Goal: Transaction & Acquisition: Purchase product/service

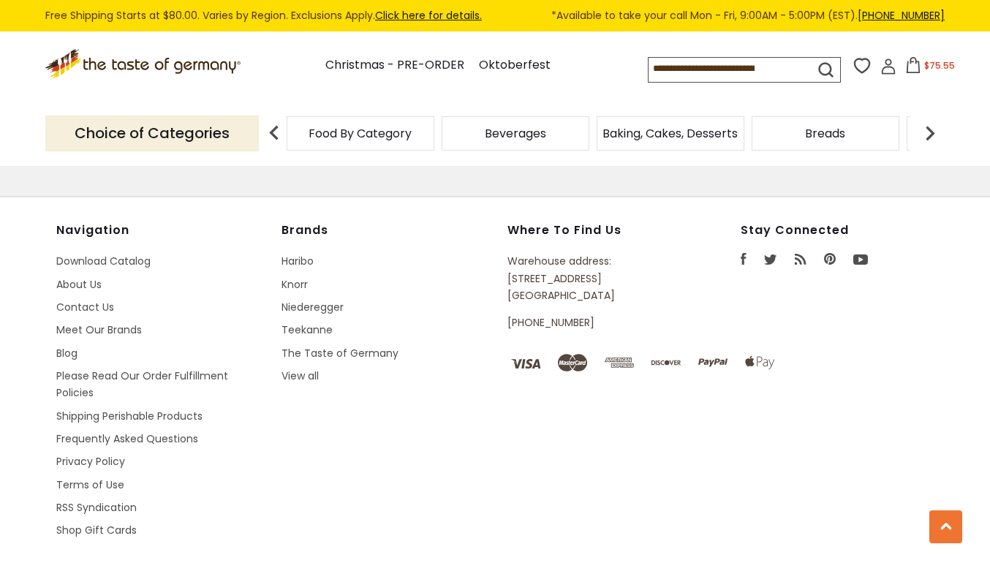
scroll to position [1869, 0]
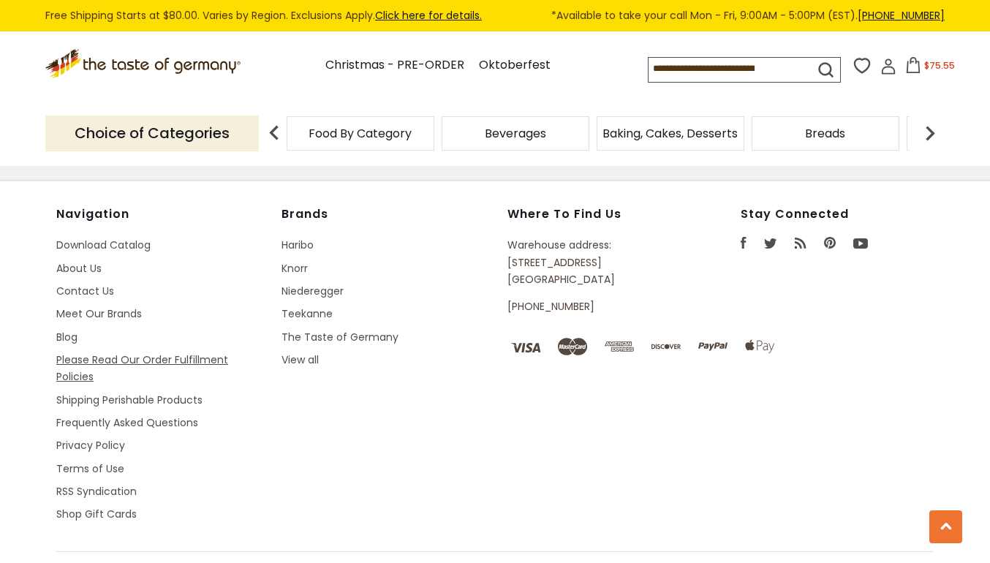
click at [82, 352] on link "Please Read Our Order Fulfillment Policies" at bounding box center [142, 367] width 172 height 31
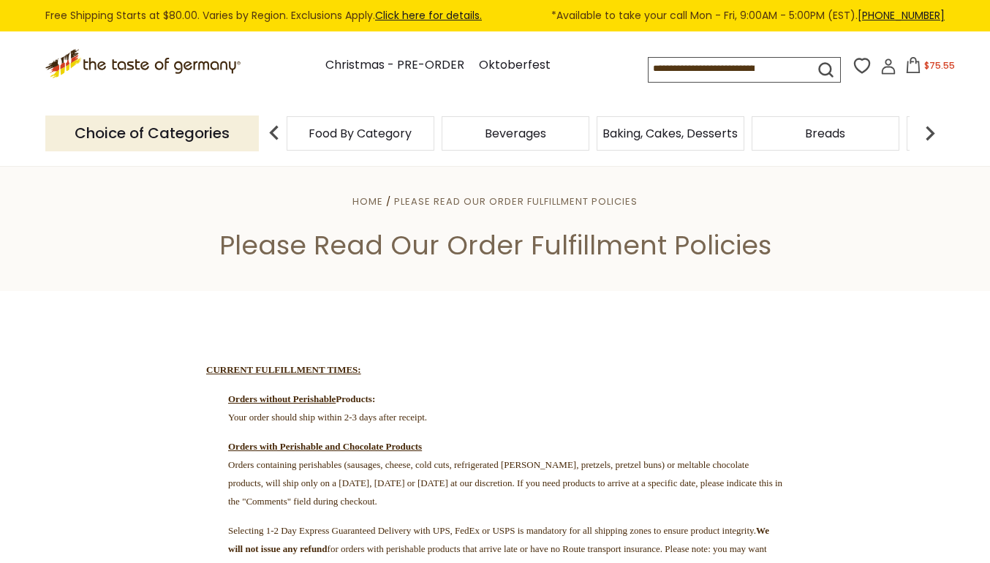
scroll to position [450, 0]
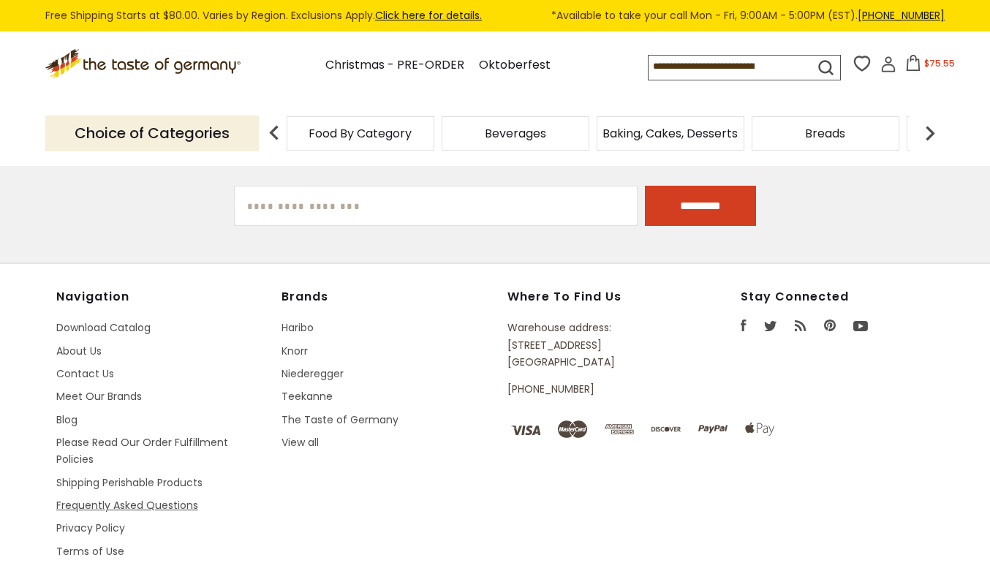
click at [107, 498] on link "Frequently Asked Questions" at bounding box center [127, 505] width 142 height 15
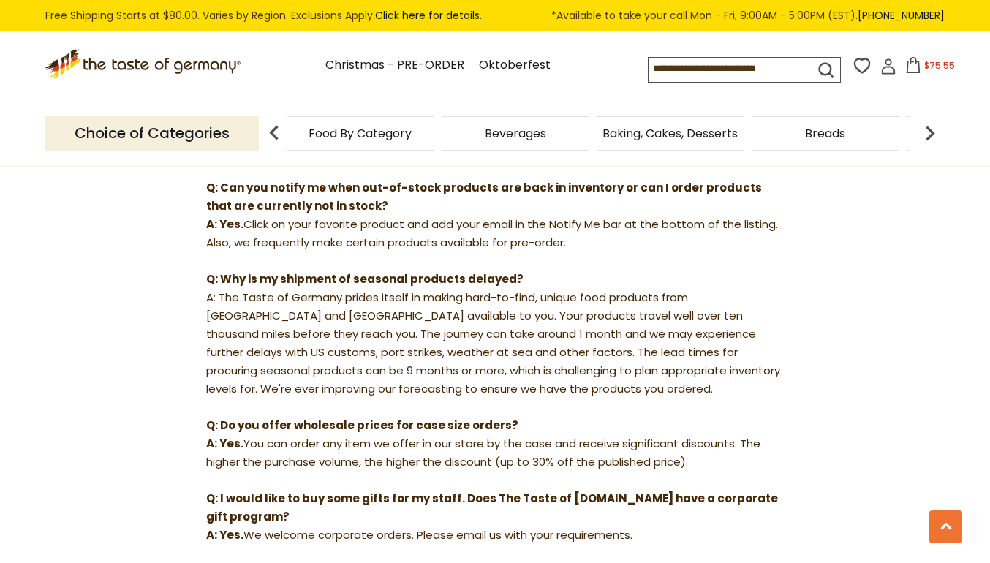
scroll to position [1161, 0]
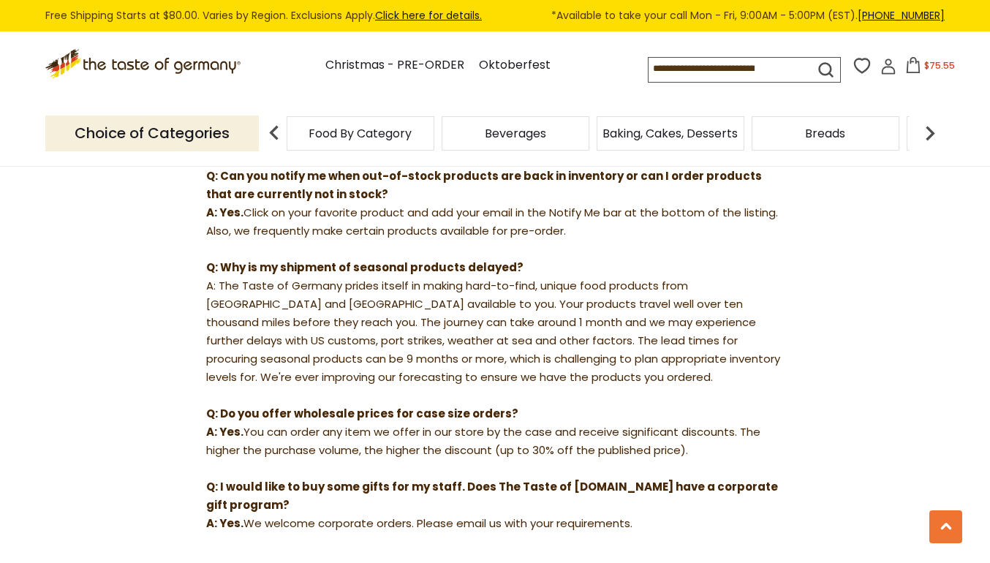
click at [924, 63] on span "$75.55" at bounding box center [939, 65] width 31 height 12
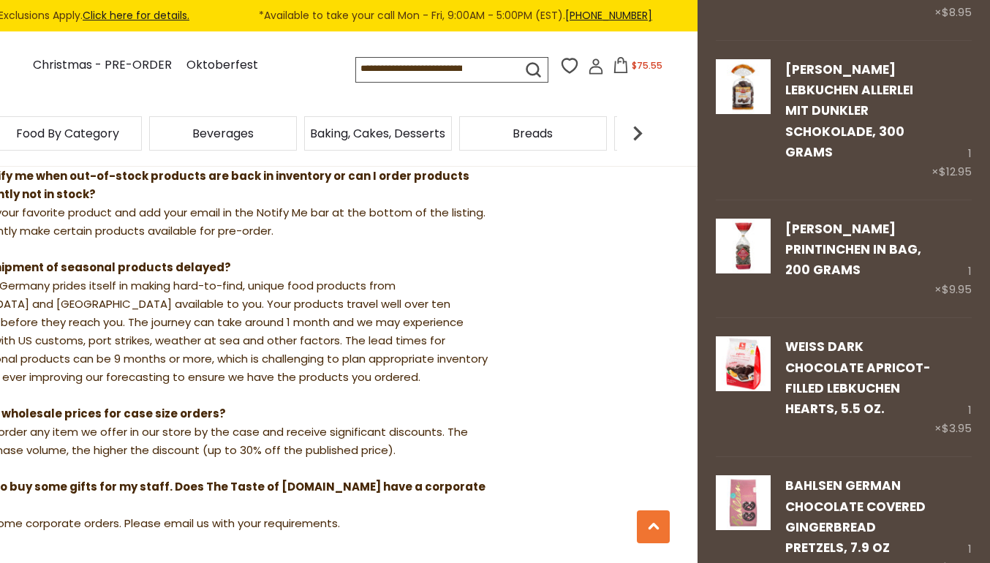
scroll to position [344, 0]
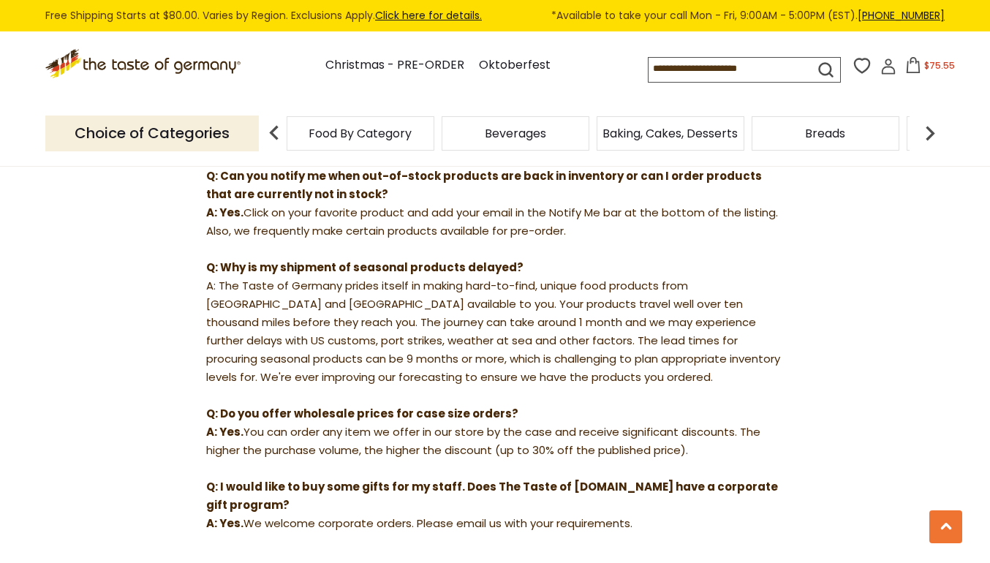
click at [649, 69] on input at bounding box center [718, 68] width 139 height 20
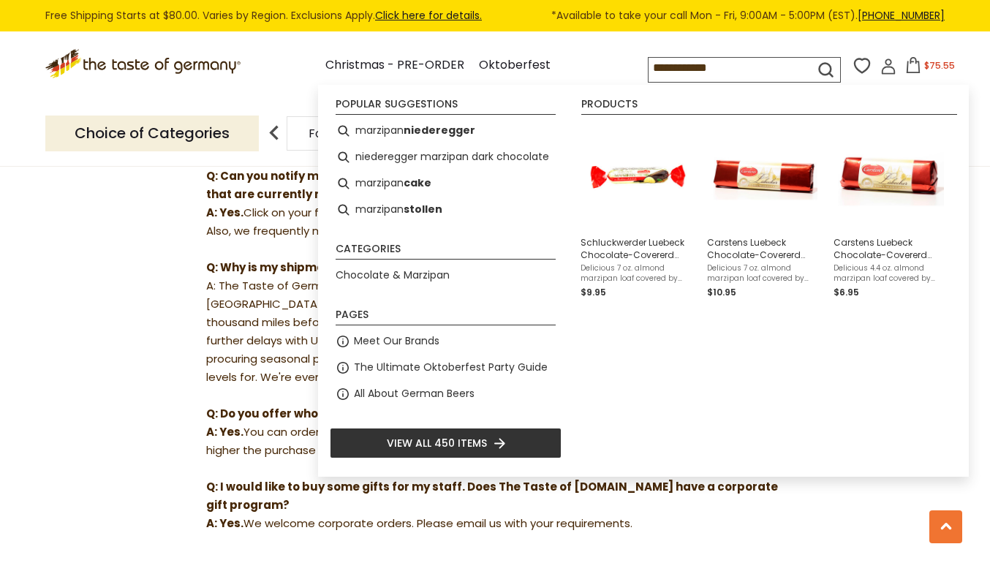
type input "**********"
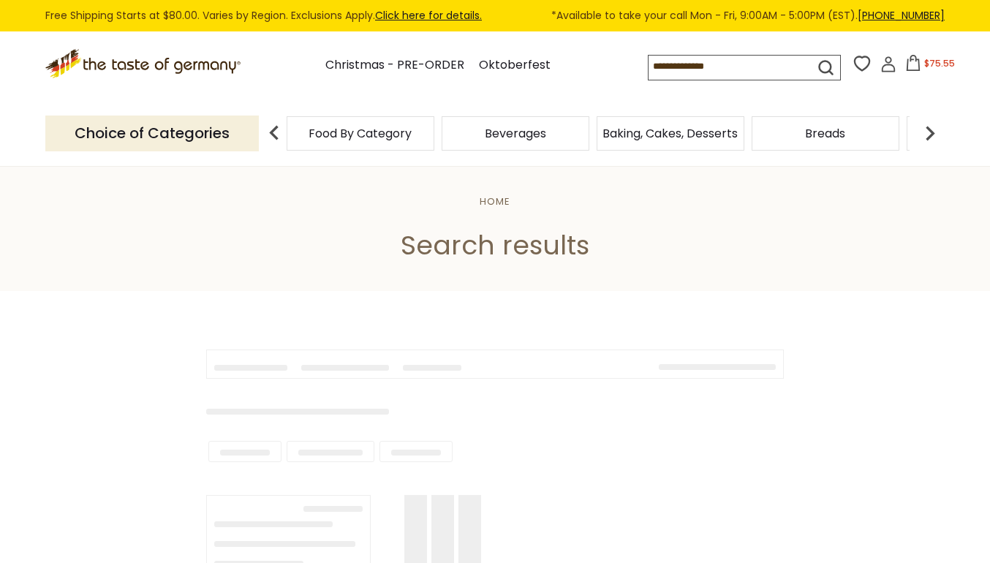
click at [657, 110] on div "Choice of Categories Food By Category [GEOGRAPHIC_DATA] Baking, Cakes, Desserts…" at bounding box center [494, 133] width 899 height 65
type input "**********"
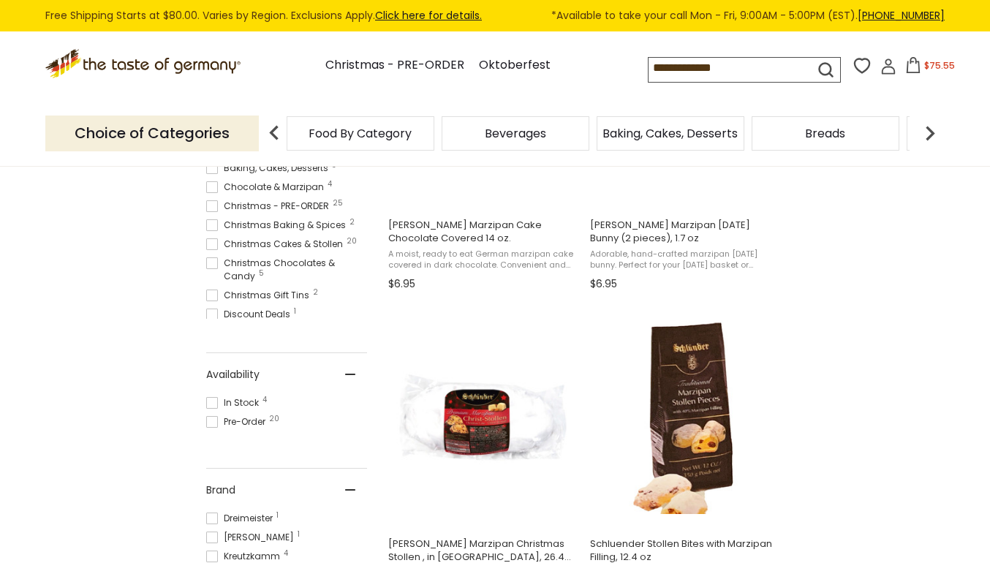
scroll to position [450, 0]
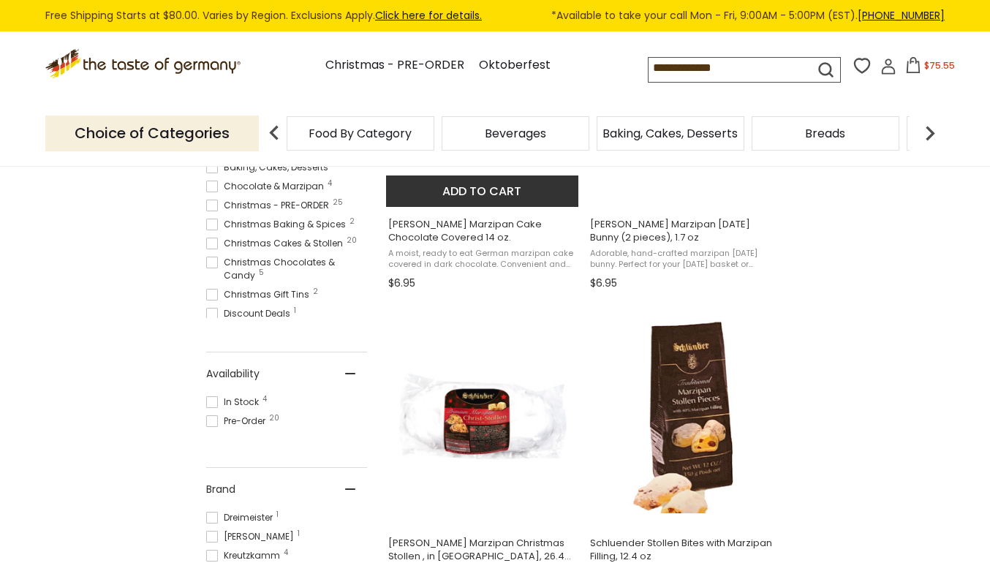
click at [467, 228] on span "[PERSON_NAME] Marzipan Cake Chocolate Covered 14 oz." at bounding box center [482, 231] width 189 height 26
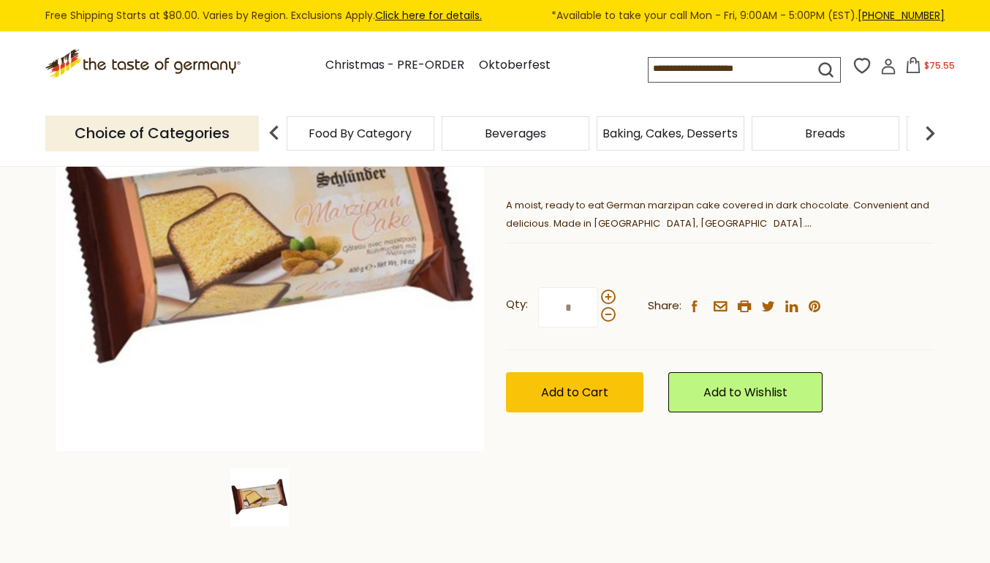
scroll to position [88, 0]
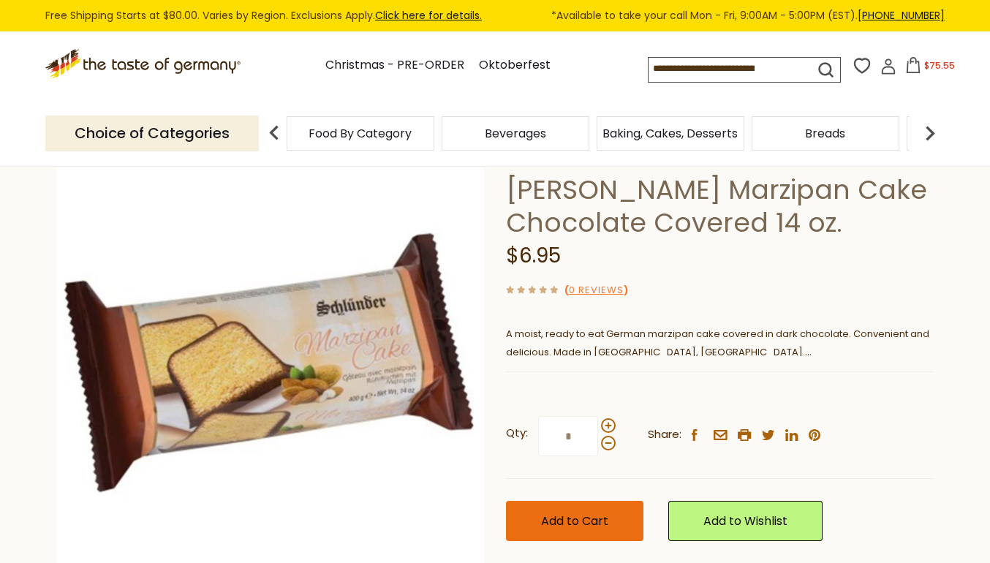
click at [580, 526] on span "Add to Cart" at bounding box center [574, 521] width 67 height 17
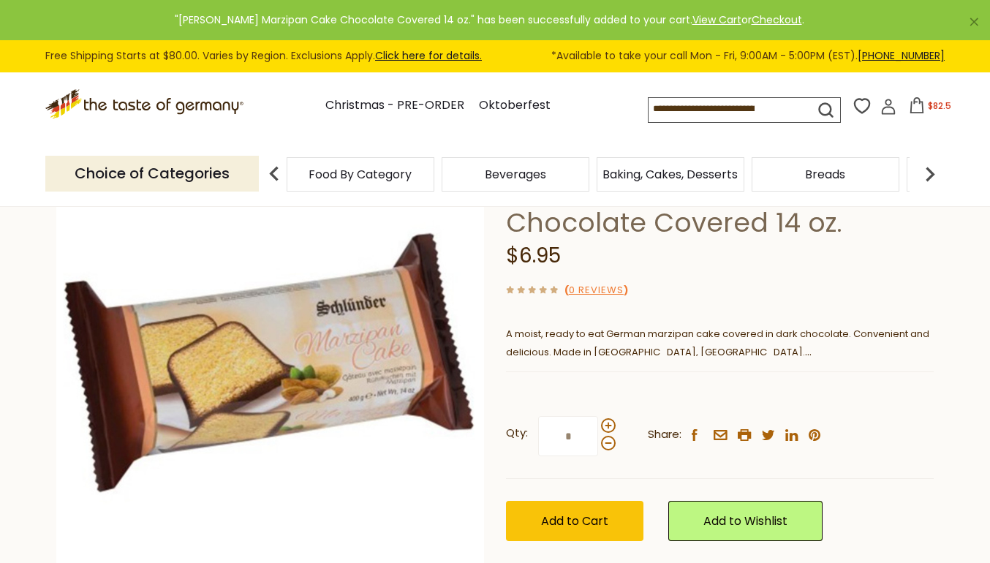
click at [928, 106] on span "$82.5" at bounding box center [939, 105] width 23 height 12
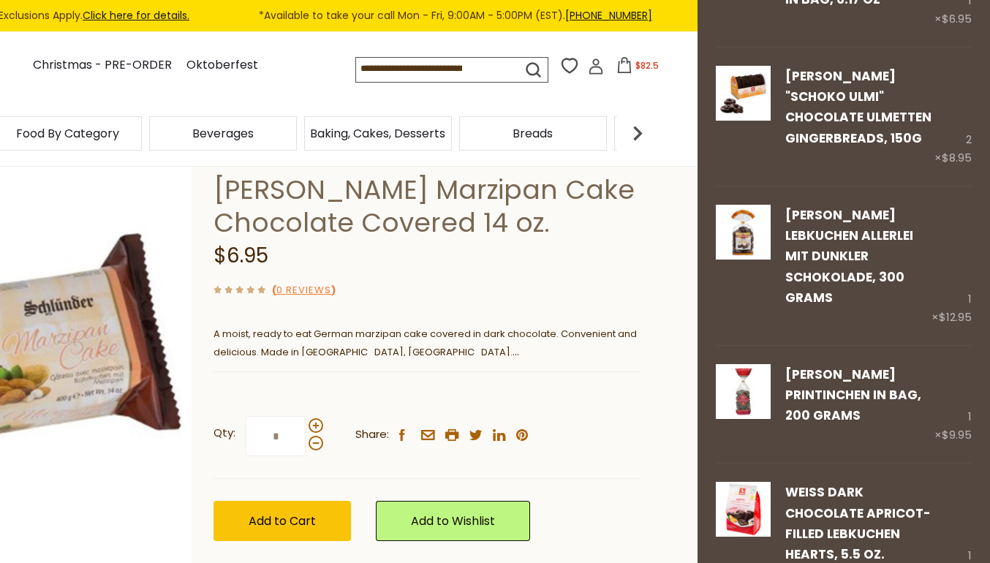
scroll to position [187, 0]
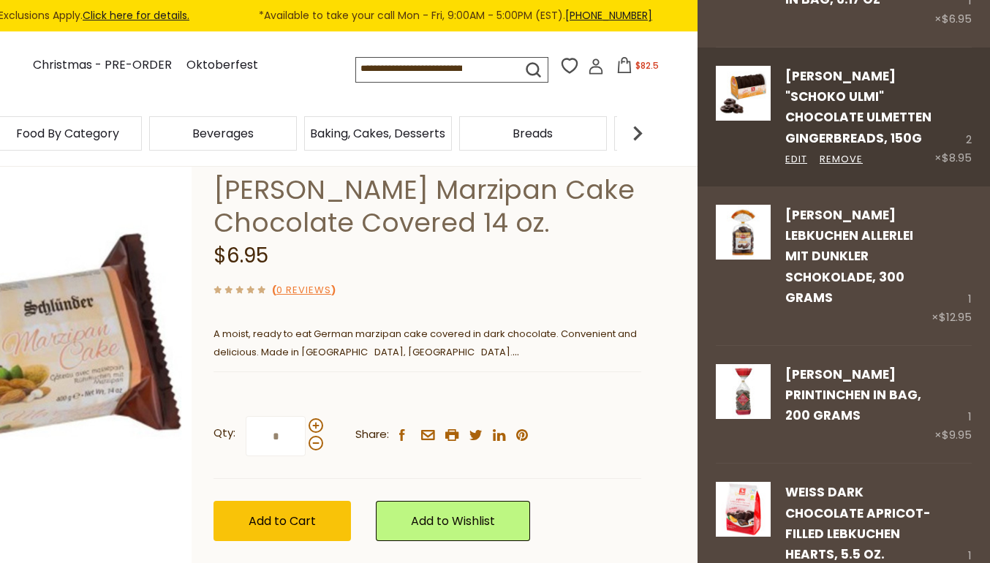
click at [851, 107] on link "[PERSON_NAME] "Schoko Ulmi" Chocolate Ulmetten Gingerbreads, 150g" at bounding box center [858, 107] width 146 height 80
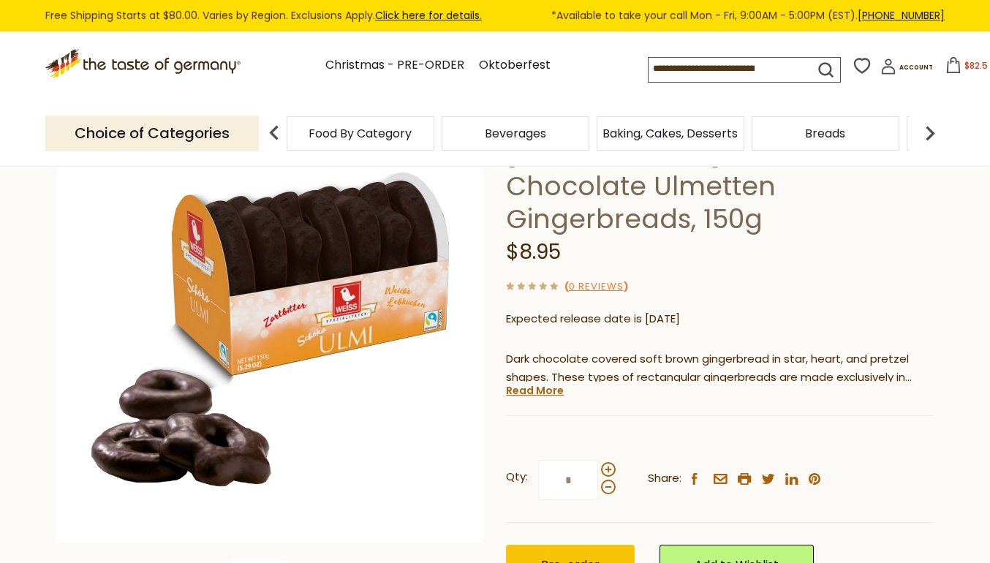
scroll to position [88, 0]
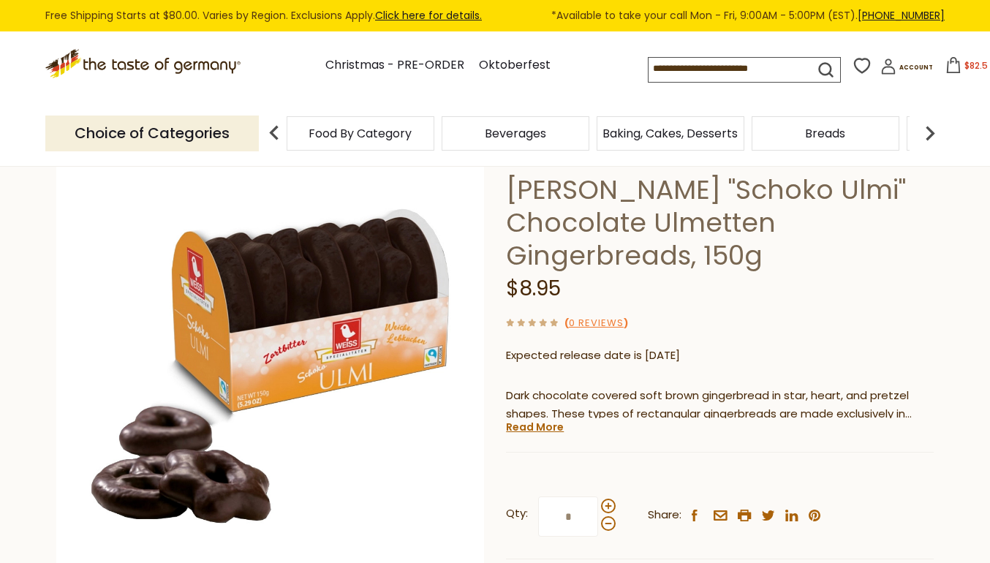
click at [946, 68] on icon at bounding box center [954, 65] width 16 height 16
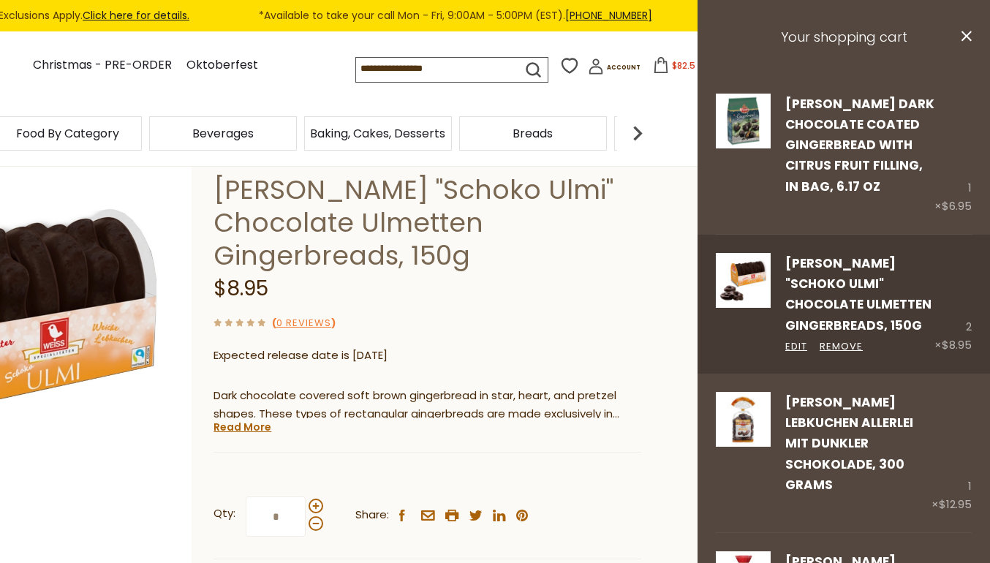
click at [945, 307] on div "2 × $8.95" at bounding box center [953, 304] width 37 height 102
click at [798, 339] on link "Edit" at bounding box center [796, 346] width 22 height 15
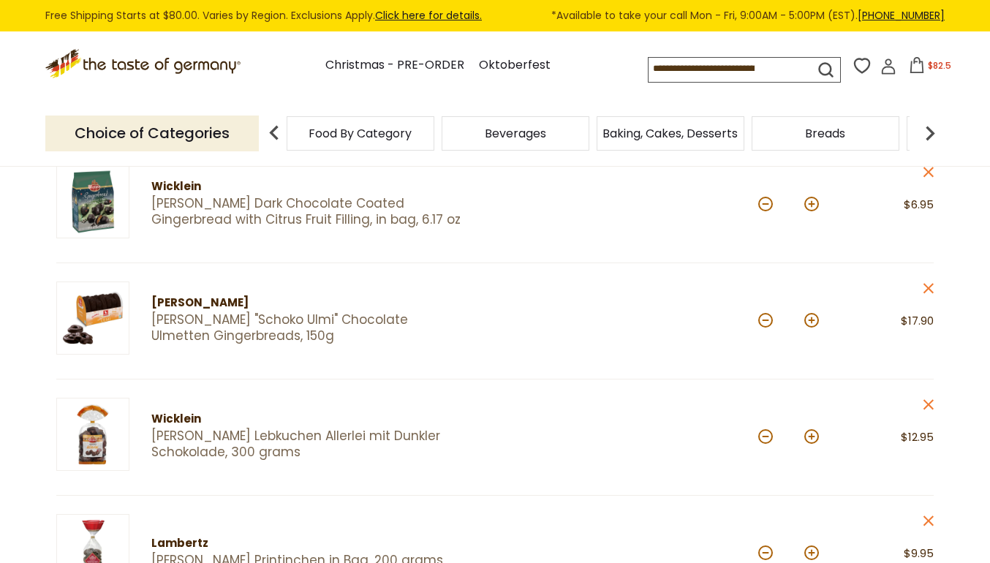
scroll to position [205, 0]
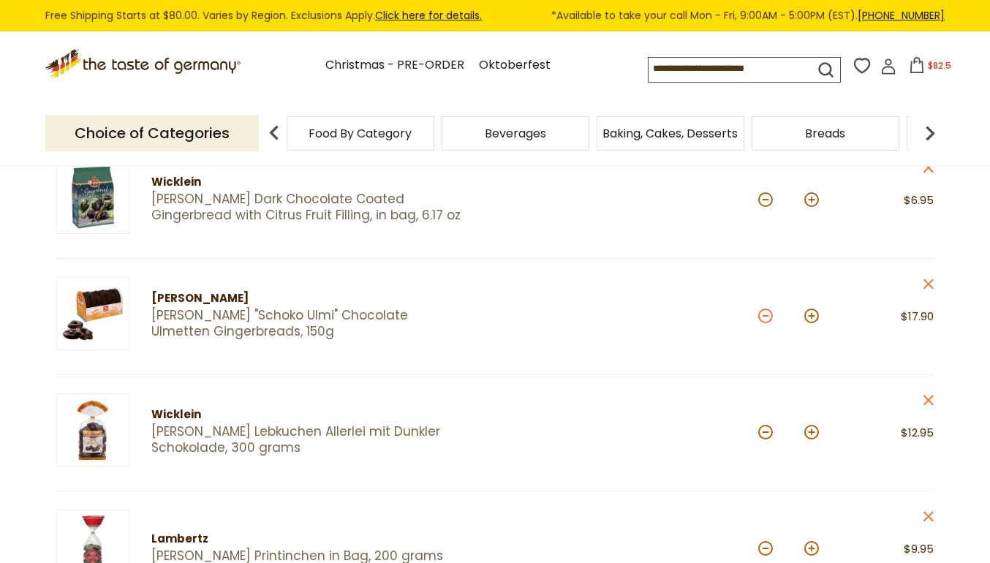
click at [763, 317] on button at bounding box center [765, 316] width 15 height 15
type input "*"
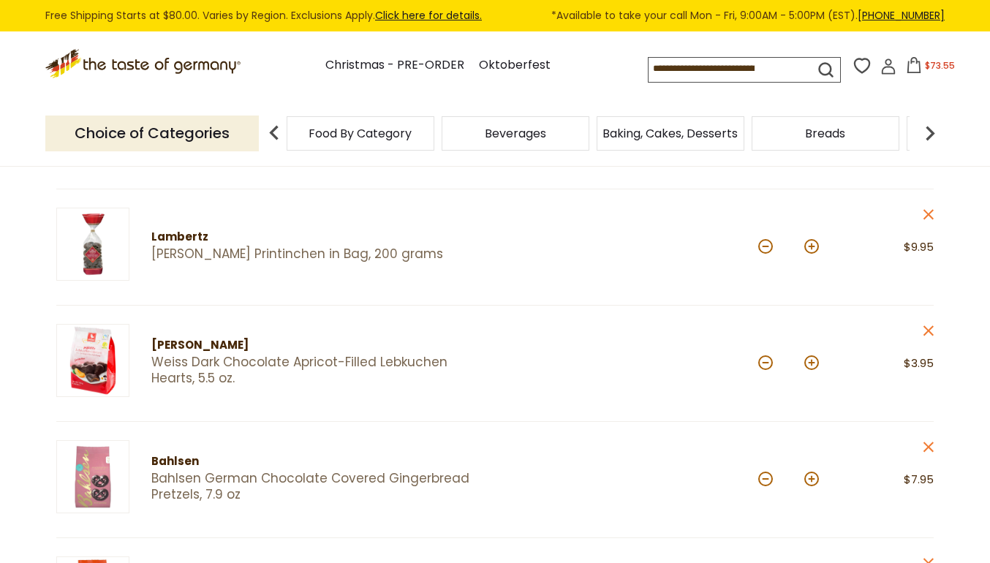
scroll to position [510, 0]
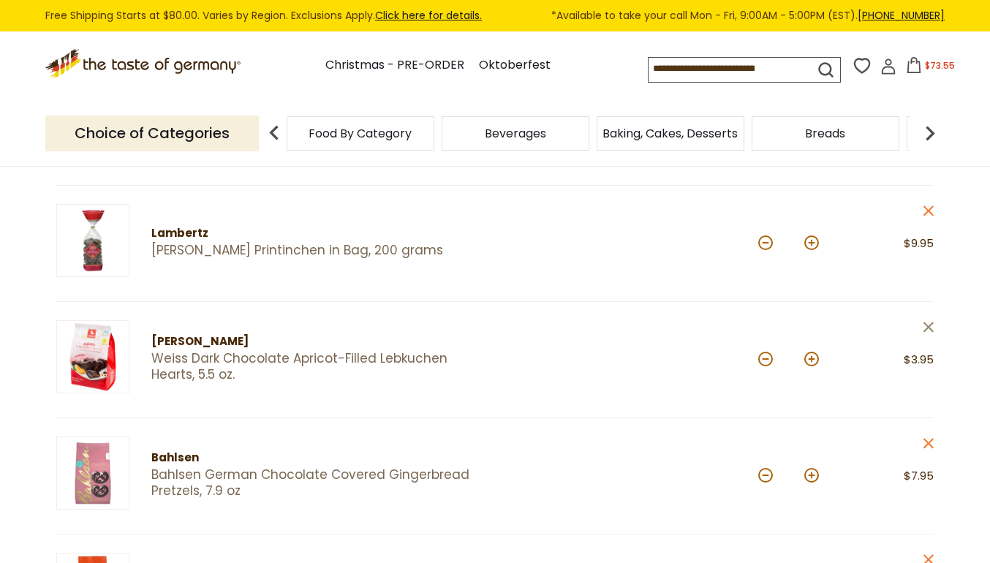
click at [927, 322] on icon "close" at bounding box center [928, 327] width 11 height 11
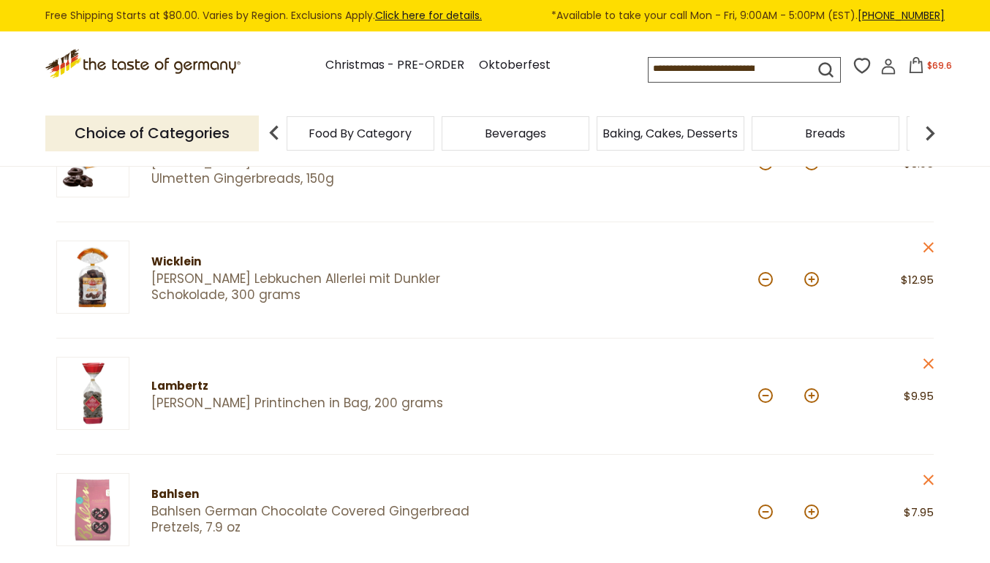
scroll to position [343, 0]
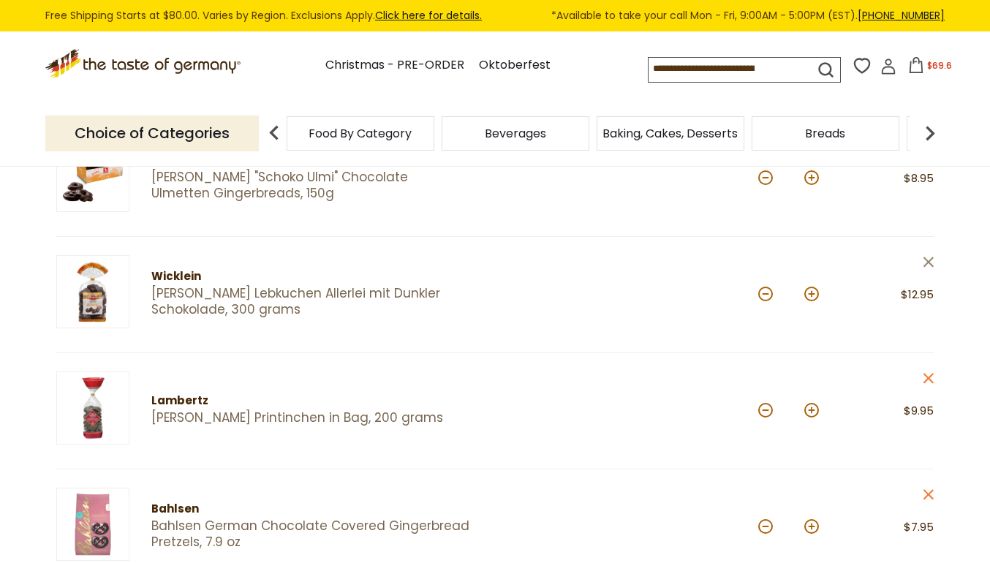
click at [931, 257] on icon at bounding box center [929, 262] width 10 height 10
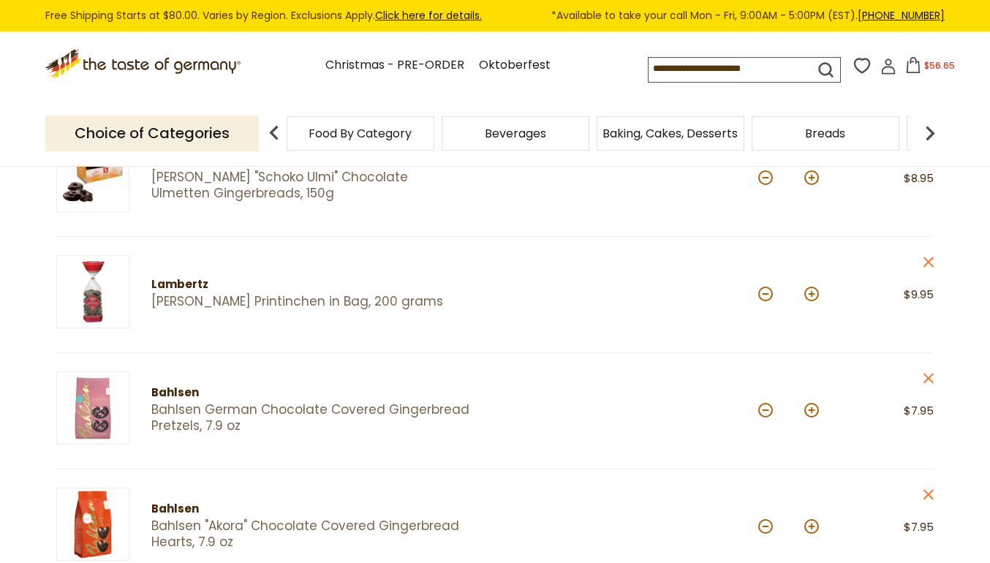
click at [922, 258] on div "Price: $9.95 close" at bounding box center [890, 294] width 88 height 79
click at [927, 258] on icon at bounding box center [929, 262] width 10 height 10
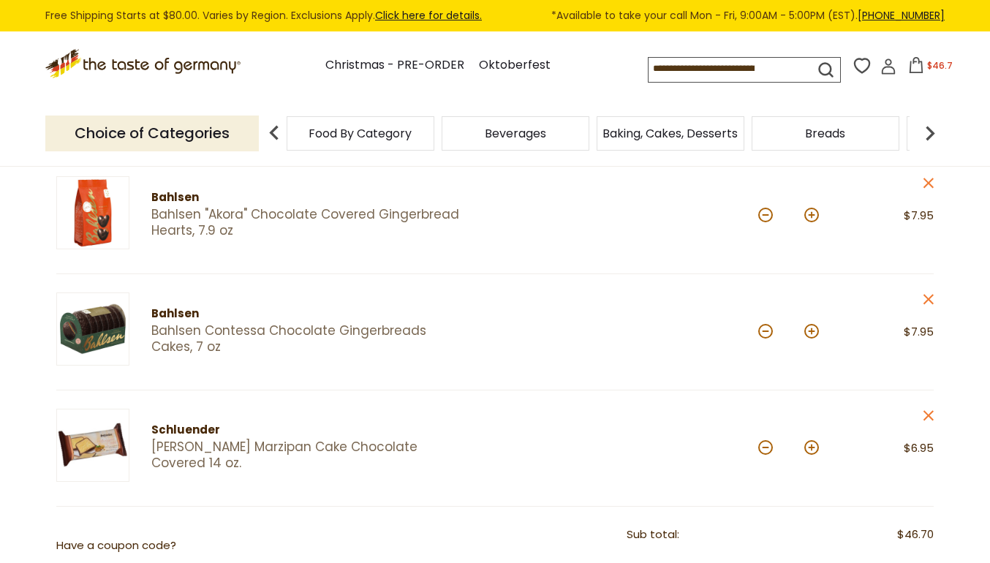
scroll to position [546, 0]
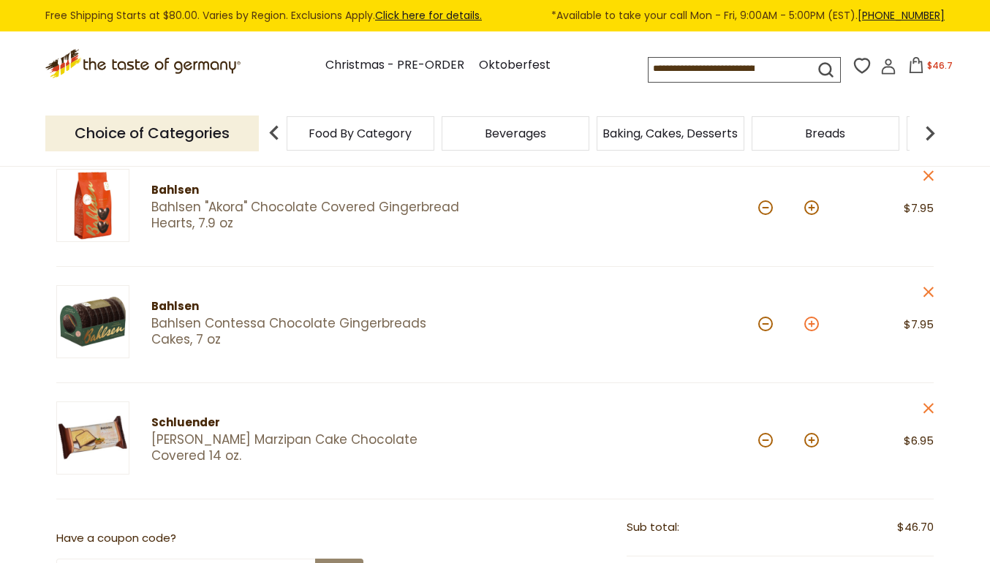
click at [808, 319] on button at bounding box center [811, 324] width 15 height 15
type input "*"
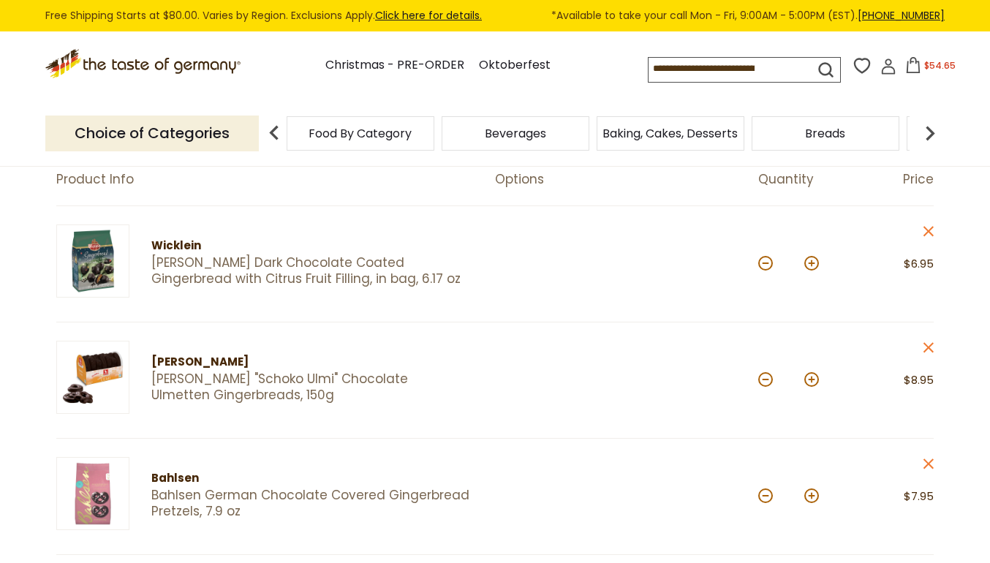
scroll to position [113, 0]
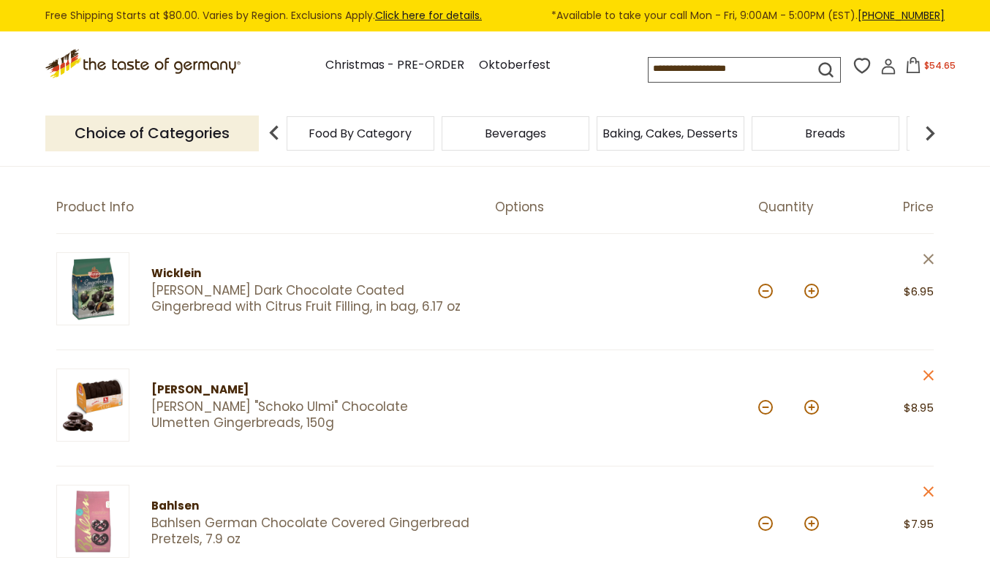
click at [924, 256] on icon "close" at bounding box center [928, 259] width 11 height 11
click at [929, 371] on icon "close" at bounding box center [928, 375] width 11 height 11
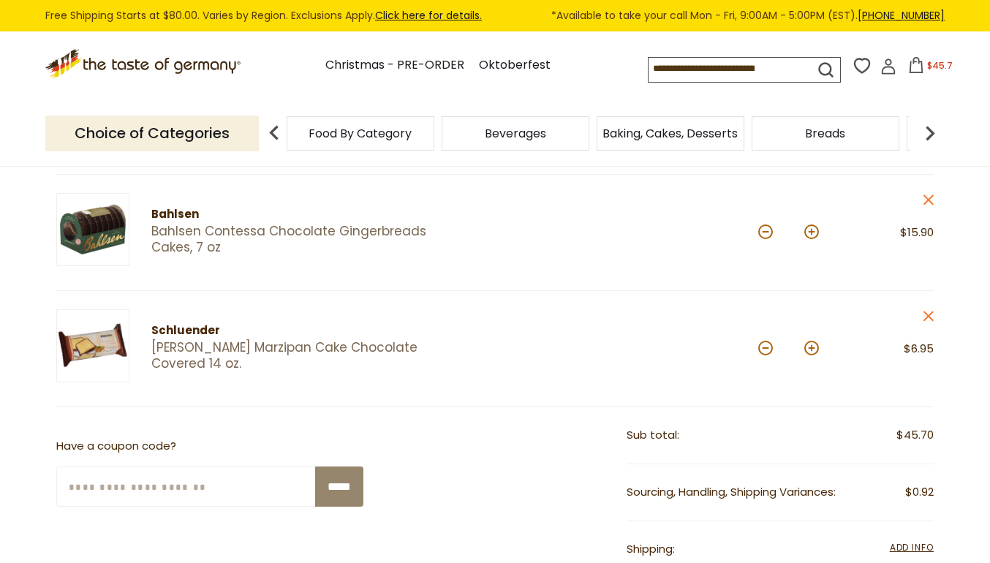
scroll to position [524, 0]
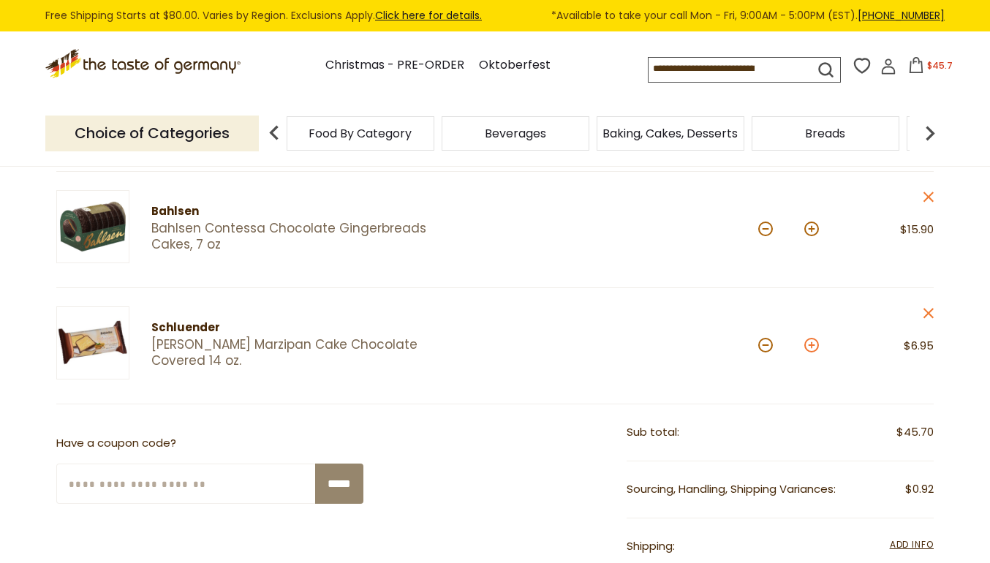
click at [811, 343] on button at bounding box center [811, 345] width 15 height 15
type input "*"
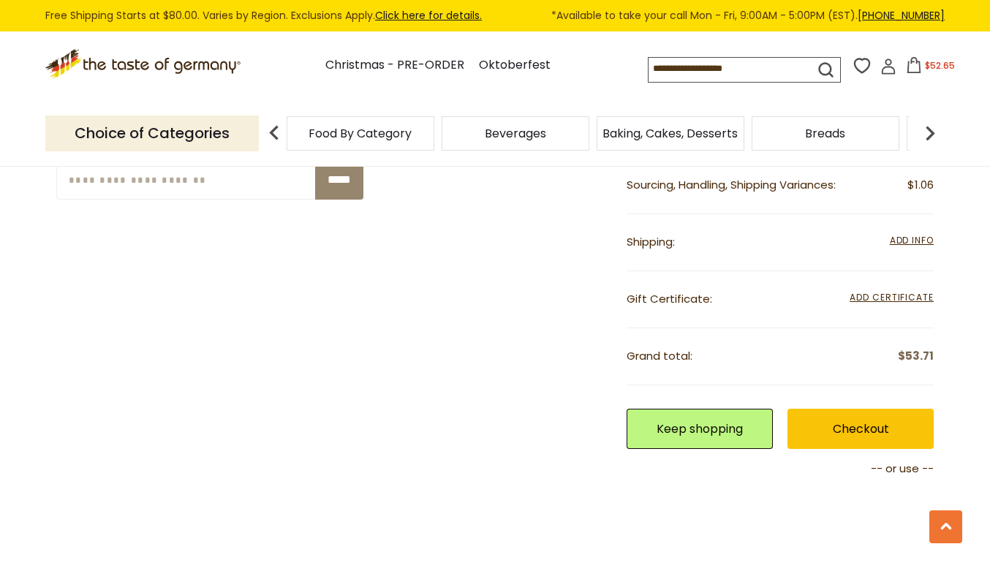
scroll to position [831, 0]
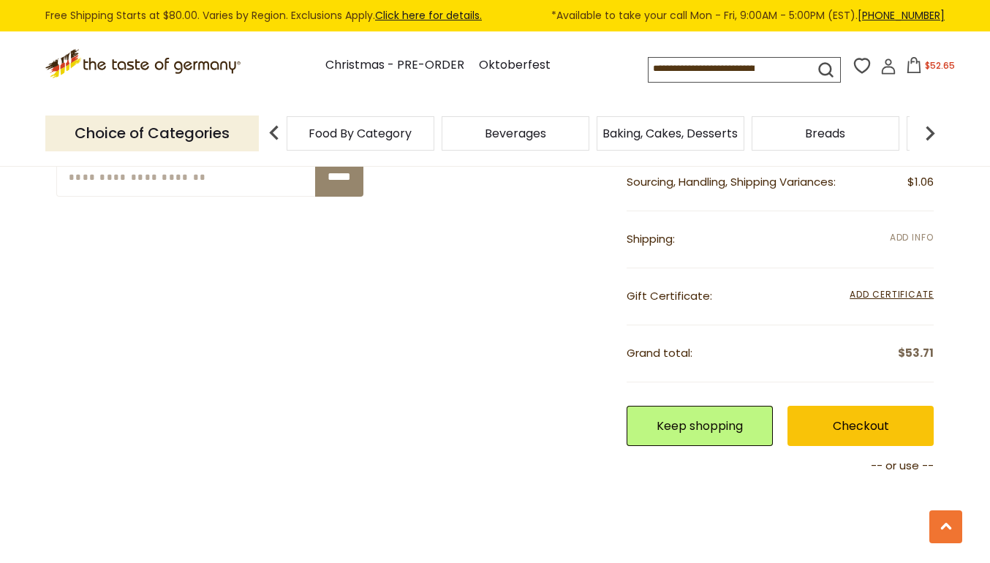
click at [916, 231] on span "Add Info" at bounding box center [912, 237] width 44 height 12
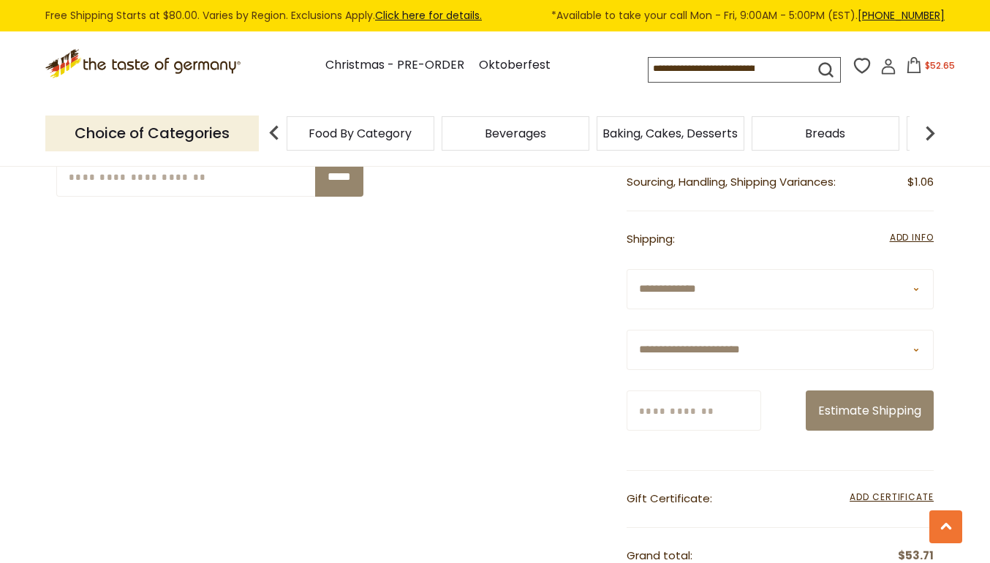
select select "**"
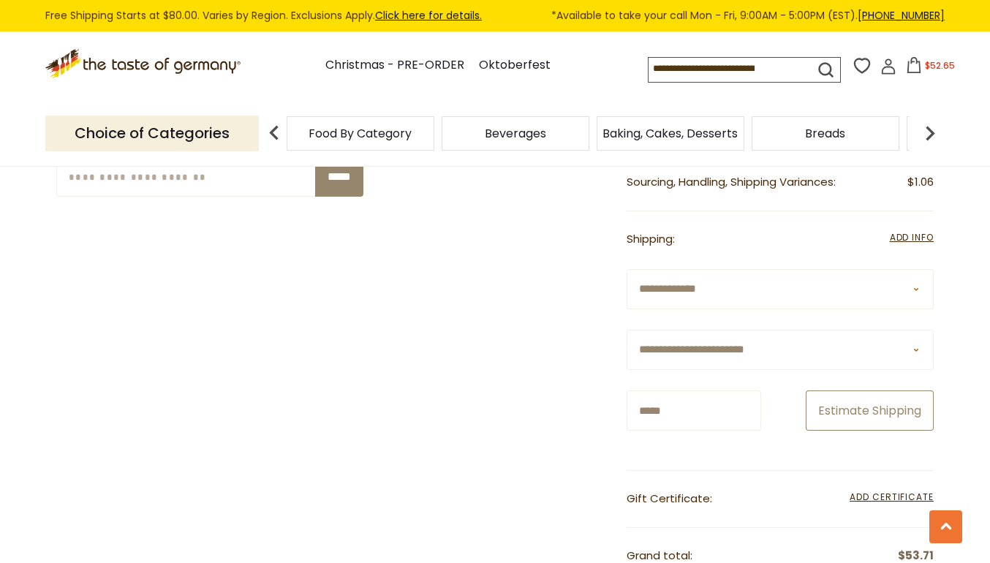
type input "*****"
click at [841, 431] on button "Estimate Shipping" at bounding box center [870, 411] width 128 height 40
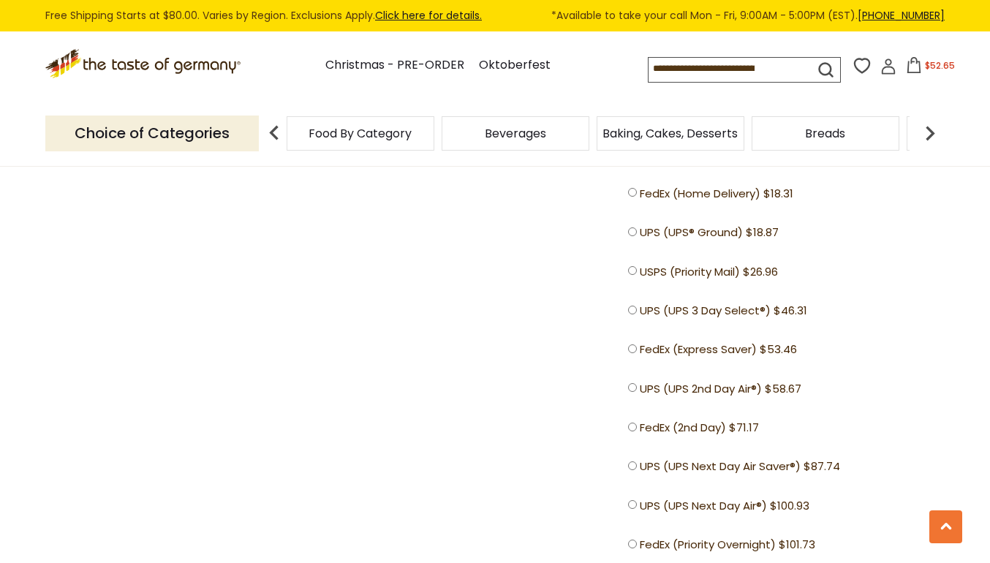
scroll to position [1133, 0]
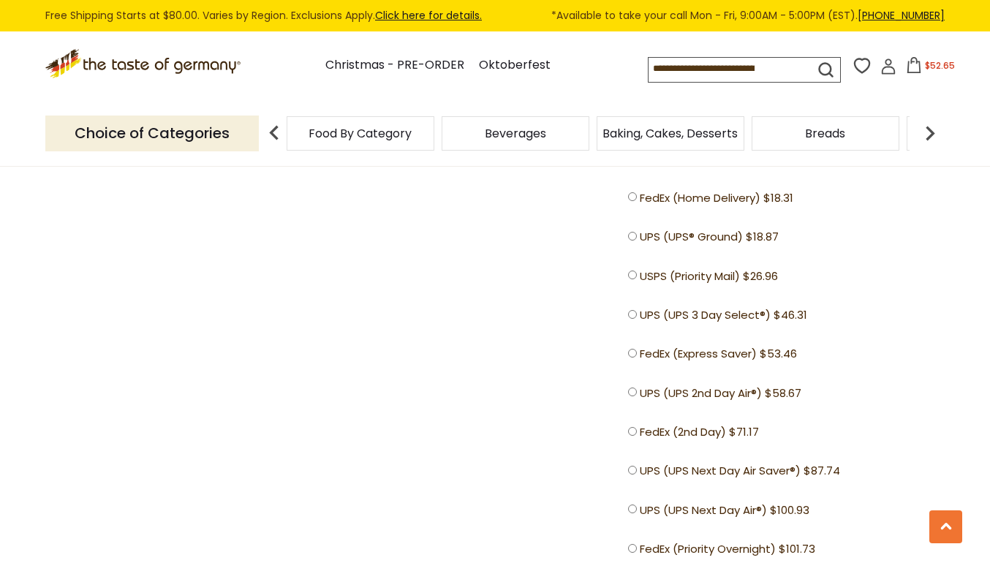
click at [981, 271] on section "Product Info Options Quantity Price [PERSON_NAME] [PERSON_NAME] Dark Chocolate …" at bounding box center [495, 58] width 990 height 1873
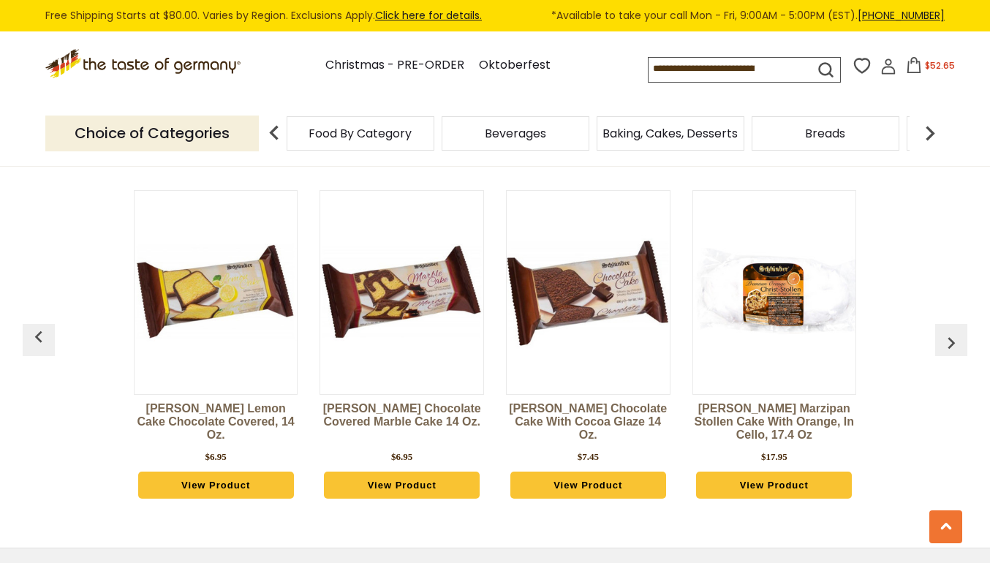
scroll to position [2028, 0]
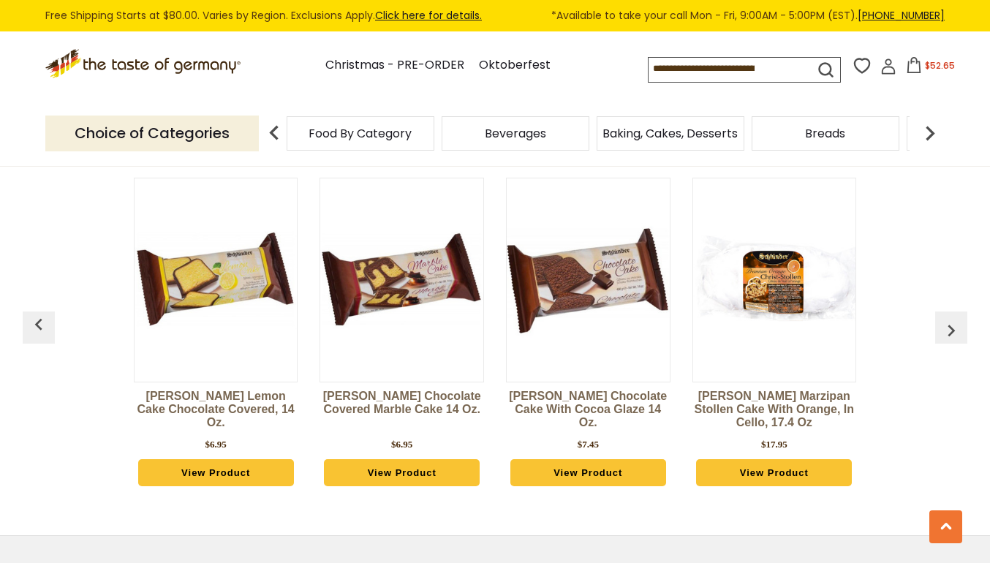
click at [951, 342] on img "button" at bounding box center [951, 330] width 23 height 23
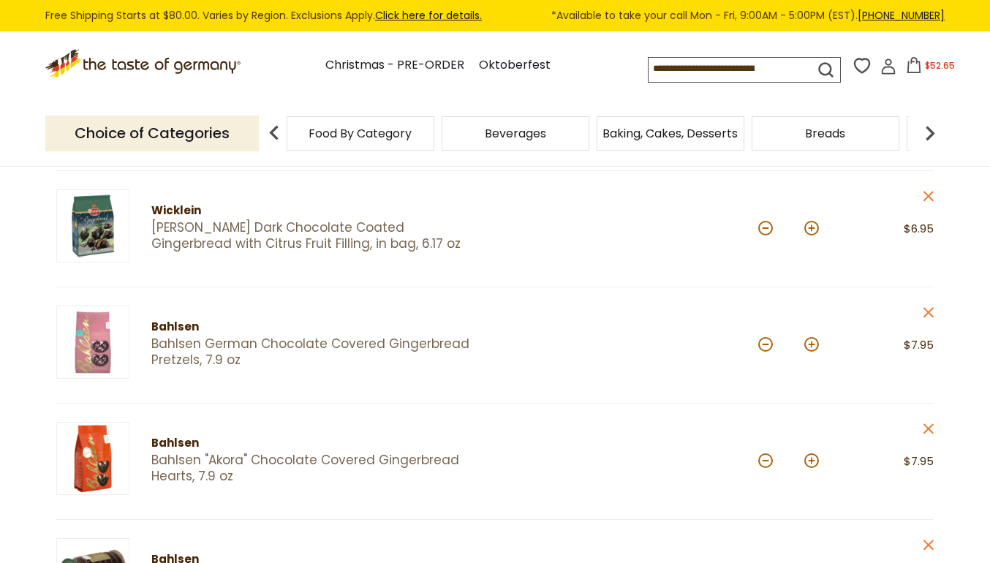
scroll to position [197, 0]
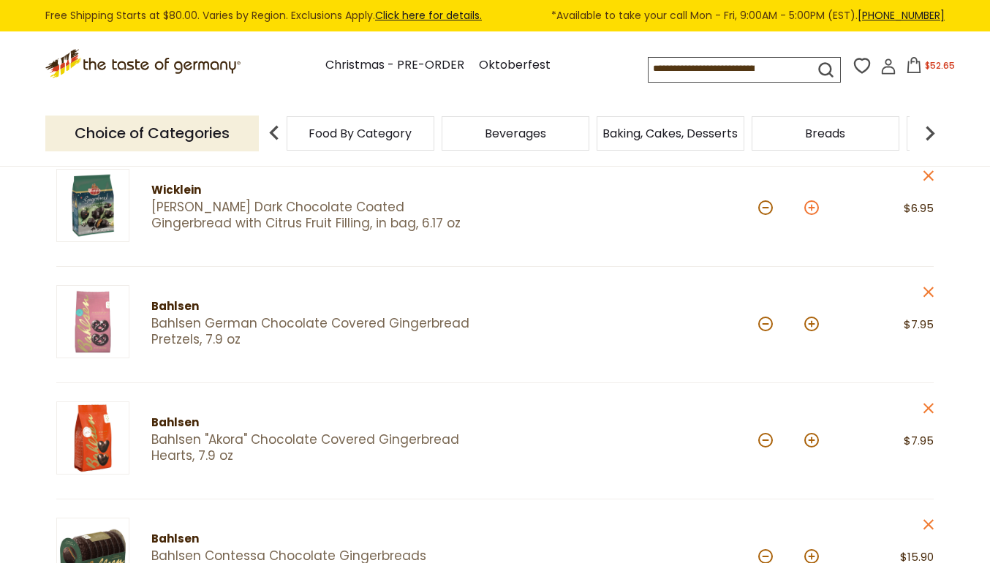
click at [810, 210] on button at bounding box center [811, 207] width 15 height 15
type input "*"
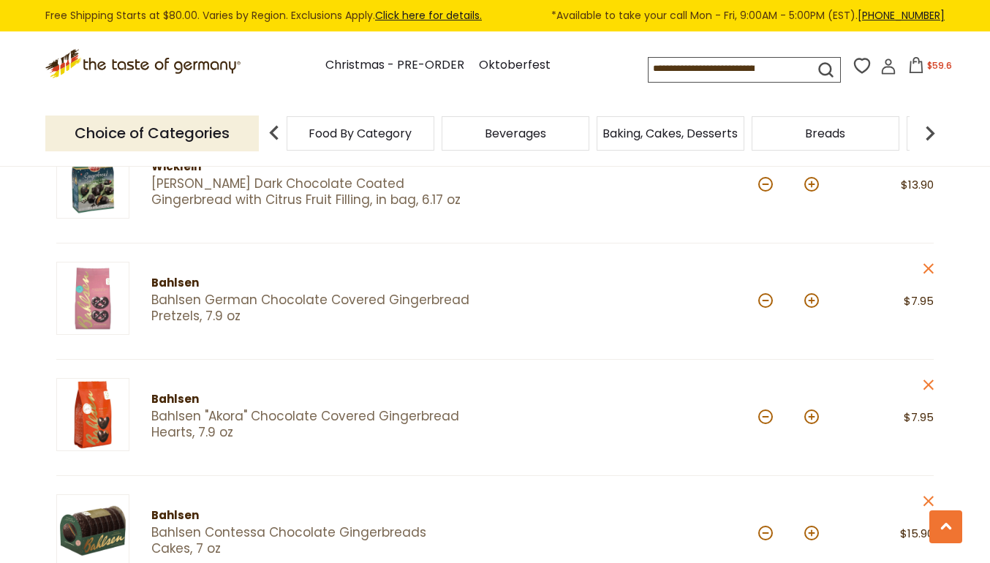
scroll to position [110, 0]
